Goal: Transaction & Acquisition: Obtain resource

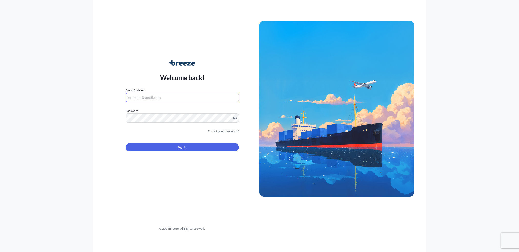
click at [155, 99] on input "Email Address" at bounding box center [182, 97] width 113 height 9
paste input "Username: [EMAIL_ADDRESS][DOMAIN_NAME]"
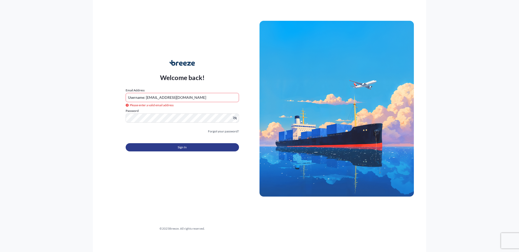
click at [179, 147] on span "Sign In" at bounding box center [182, 147] width 9 height 5
click at [145, 98] on input "Username: [EMAIL_ADDRESS][DOMAIN_NAME]" at bounding box center [182, 97] width 113 height 9
type input "[EMAIL_ADDRESS][DOMAIN_NAME]"
click at [181, 148] on span "Sign In" at bounding box center [182, 147] width 9 height 5
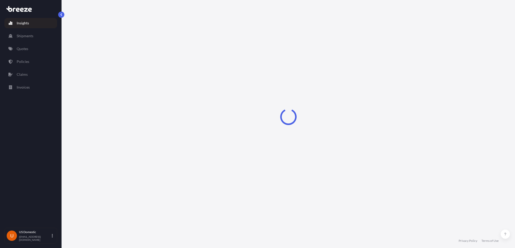
select select "2025"
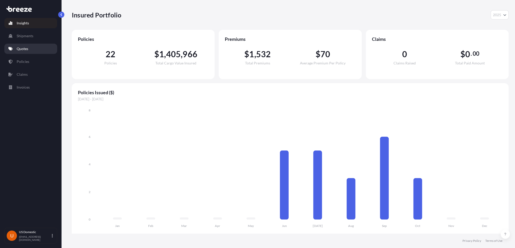
click at [27, 49] on p "Quotes" at bounding box center [23, 48] width 12 height 5
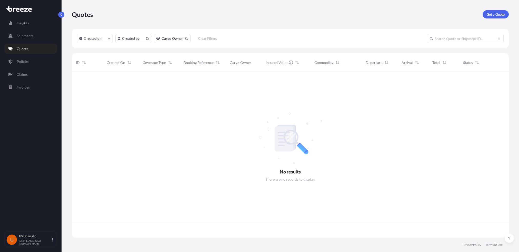
scroll to position [164, 433]
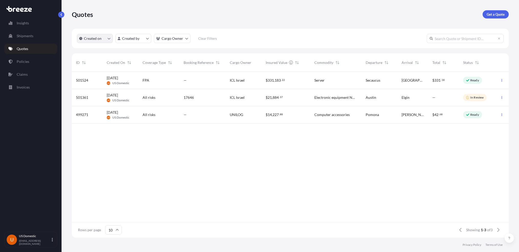
click at [110, 38] on button "Created on" at bounding box center [95, 38] width 36 height 9
click at [36, 133] on div "Insights Shipments Quotes Policies Claims Invoices" at bounding box center [30, 122] width 53 height 218
click at [490, 14] on p "Get a Quote" at bounding box center [496, 14] width 18 height 5
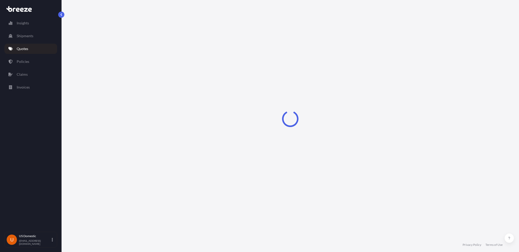
select select "Sea"
select select "1"
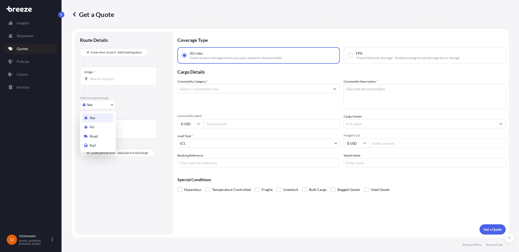
click at [112, 105] on body "Insights Shipments Quotes Policies Claims Invoices U US Domestic [EMAIL_ADDRESS…" at bounding box center [259, 126] width 519 height 252
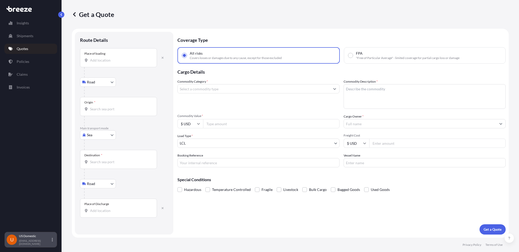
click at [52, 238] on icon at bounding box center [52, 239] width 1 height 4
click at [11, 162] on div "Insights Shipments Quotes Policies Claims Invoices" at bounding box center [30, 122] width 53 height 218
click at [53, 238] on icon at bounding box center [52, 240] width 1 height 4
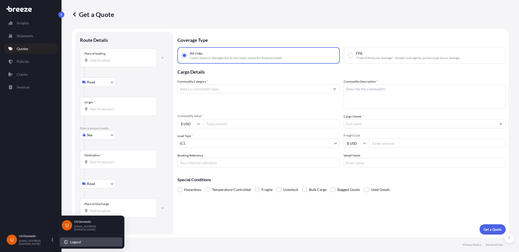
click at [76, 241] on span "Logout" at bounding box center [75, 241] width 11 height 5
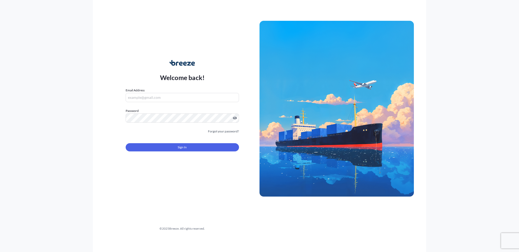
type input "[EMAIL_ADDRESS][DOMAIN_NAME]"
